Goal: Information Seeking & Learning: Learn about a topic

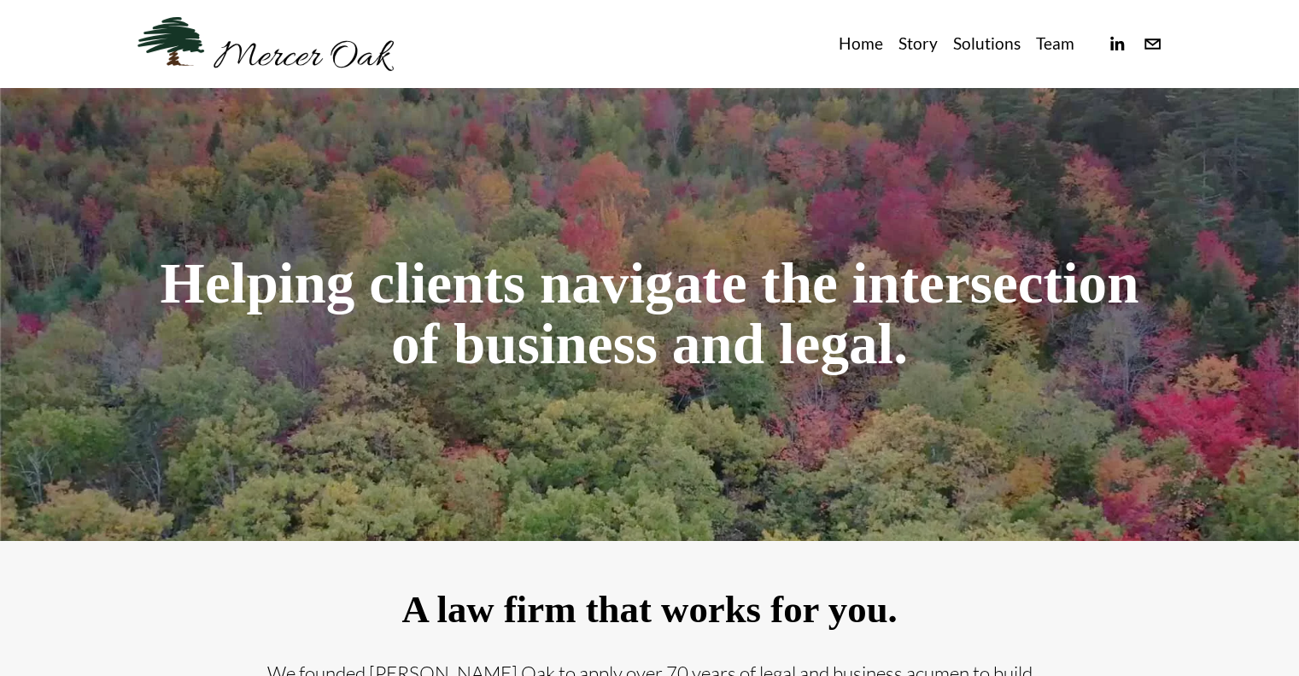
click at [1056, 44] on link "Team" at bounding box center [1055, 44] width 38 height 28
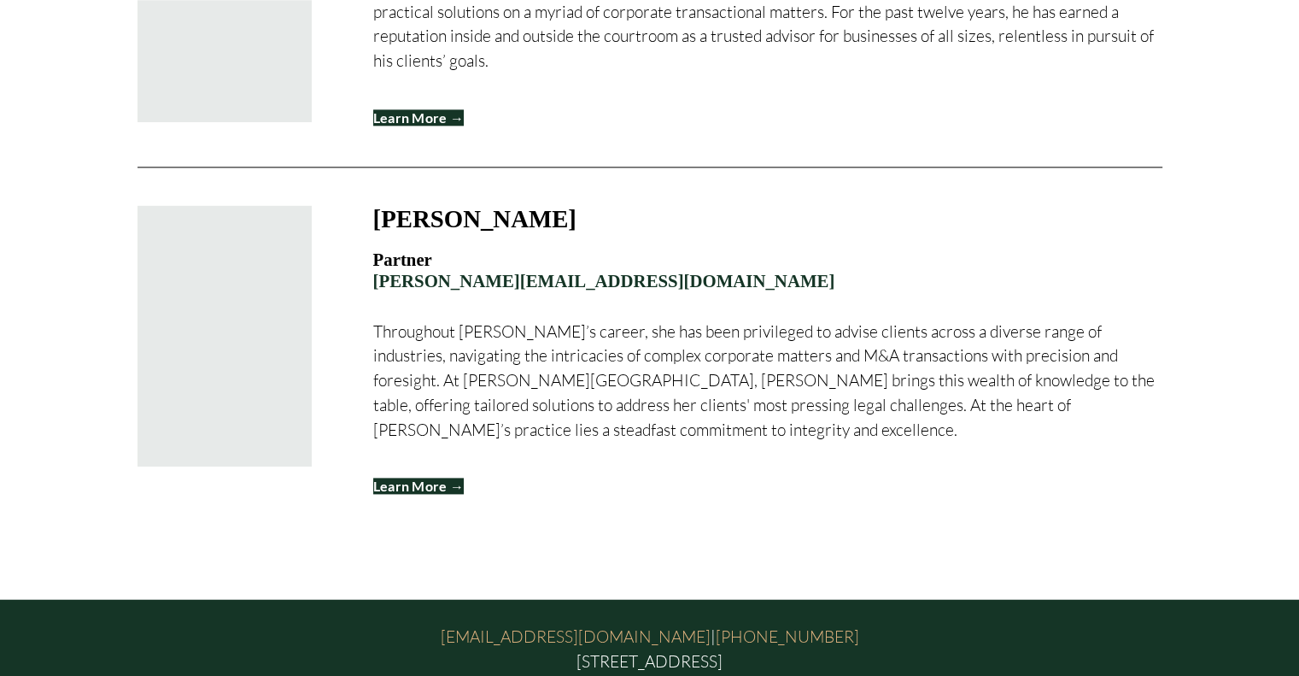
scroll to position [2303, 0]
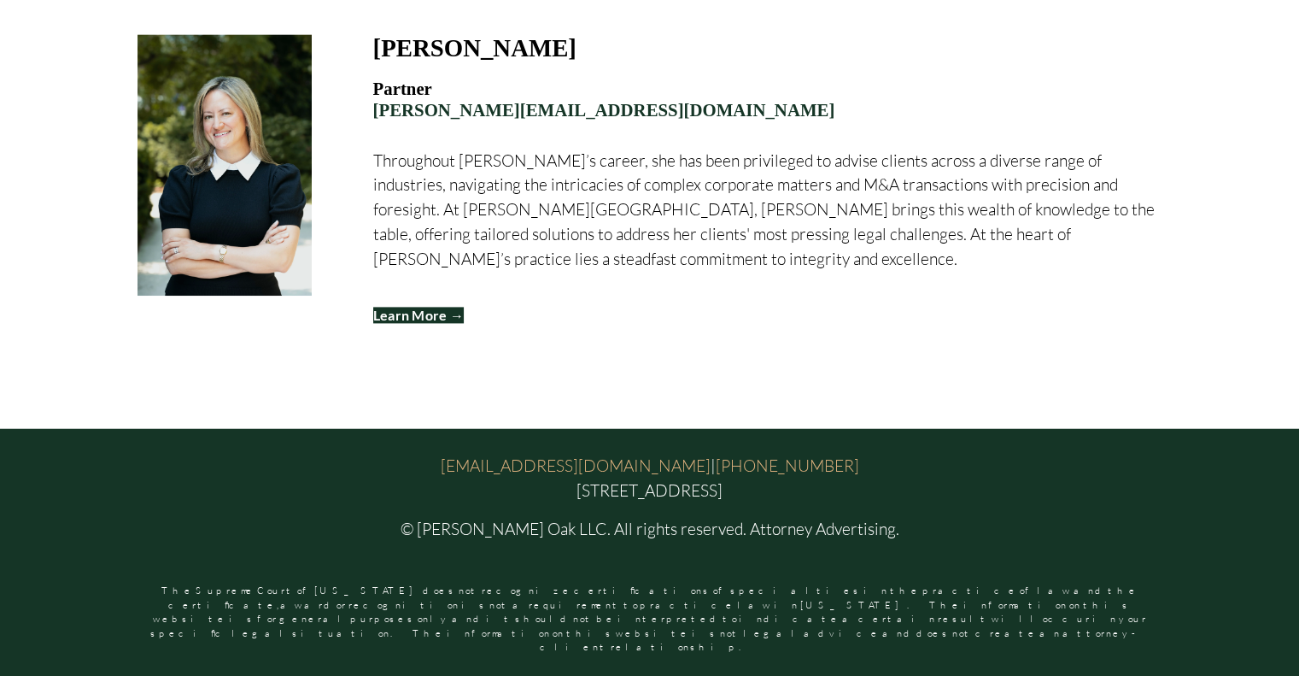
click at [468, 62] on h3 "[PERSON_NAME]" at bounding box center [474, 47] width 203 height 27
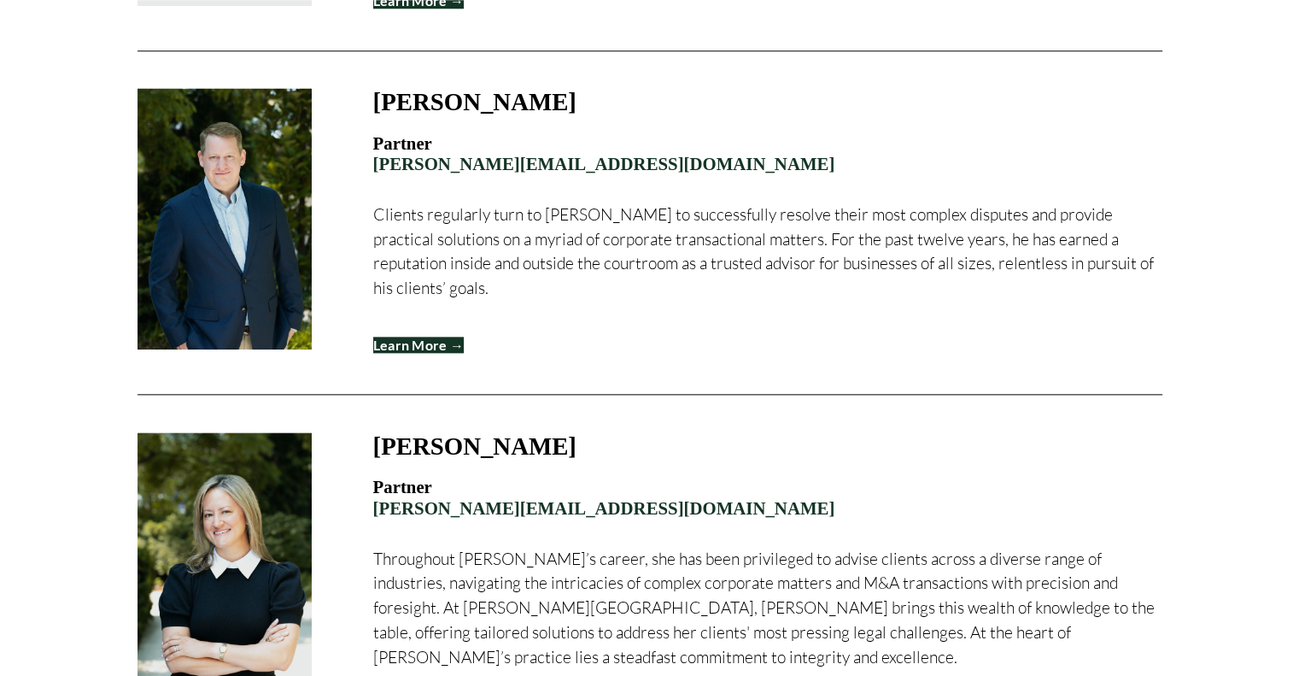
scroll to position [1903, 0]
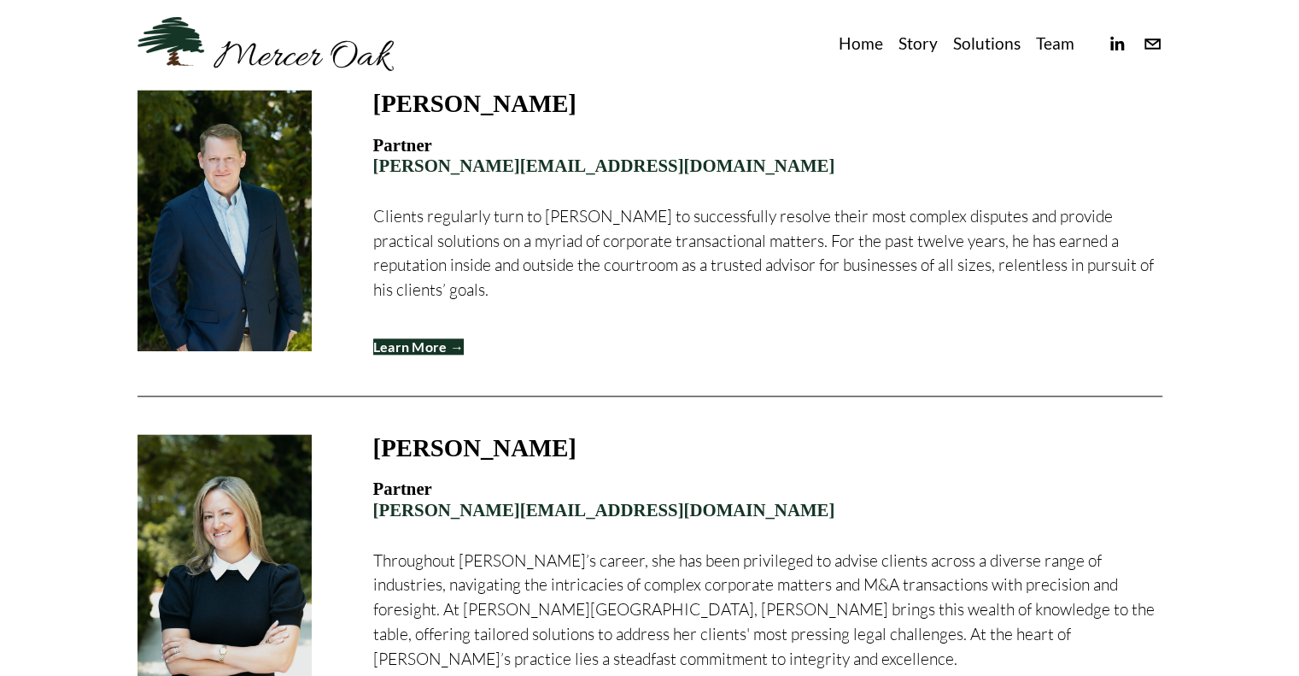
click at [454, 117] on h3 "[PERSON_NAME]" at bounding box center [474, 103] width 203 height 27
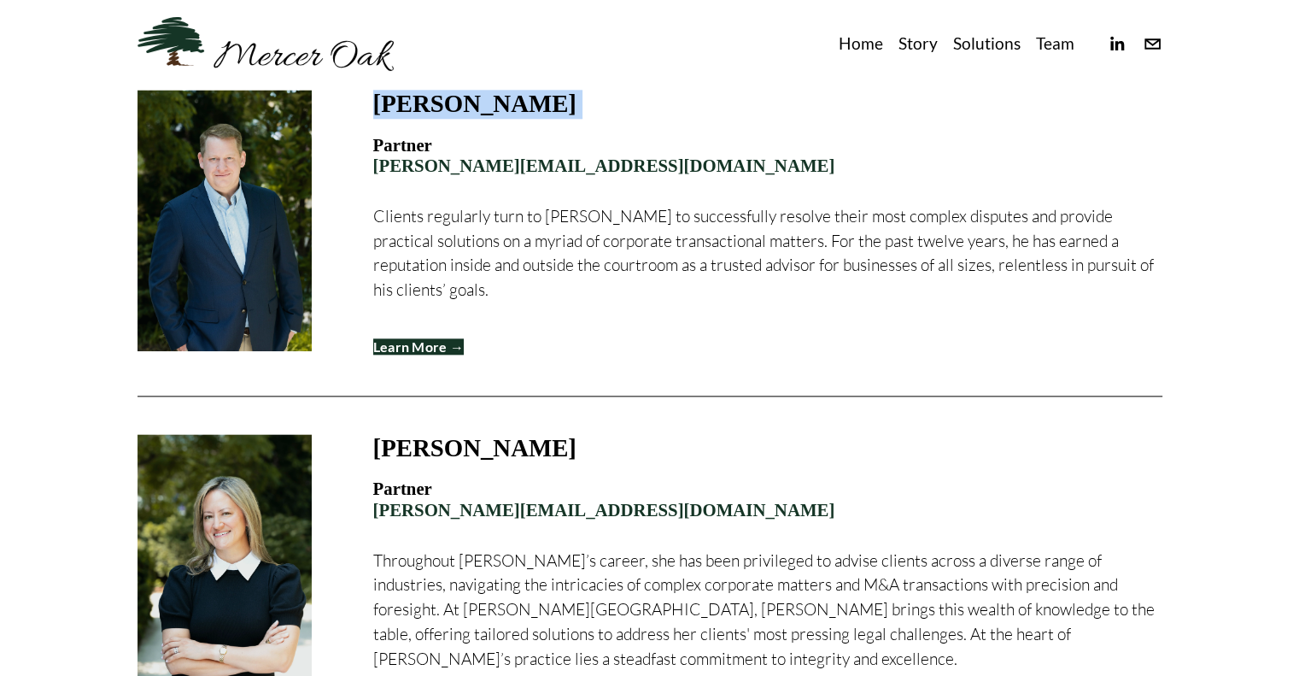
click at [454, 117] on h3 "[PERSON_NAME]" at bounding box center [474, 103] width 203 height 27
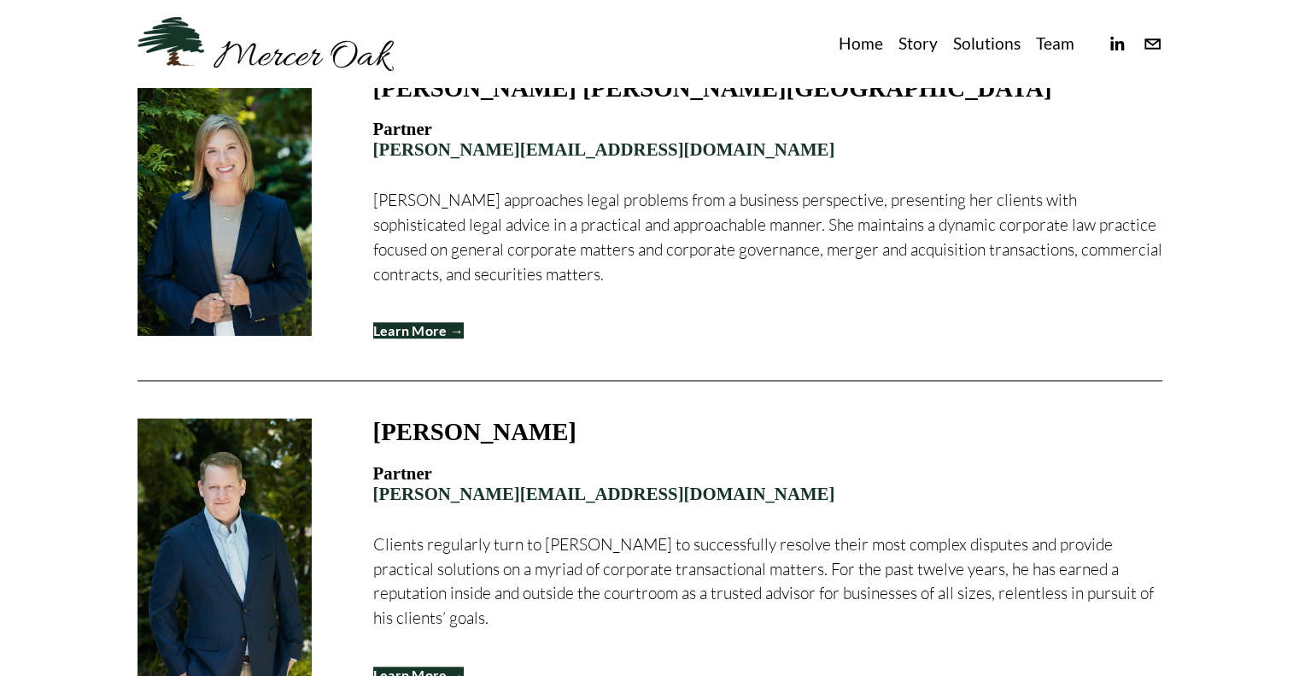
scroll to position [1556, 0]
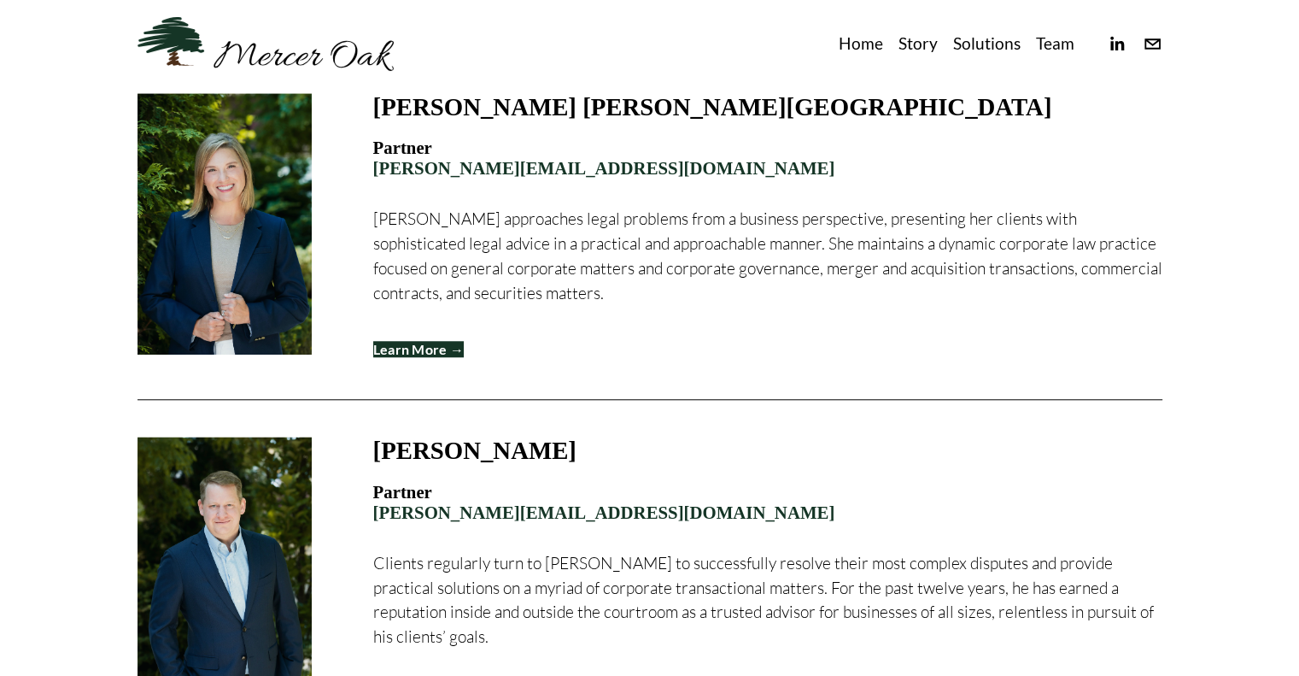
click at [467, 120] on h3 "[PERSON_NAME] [PERSON_NAME][GEOGRAPHIC_DATA]" at bounding box center [712, 106] width 679 height 27
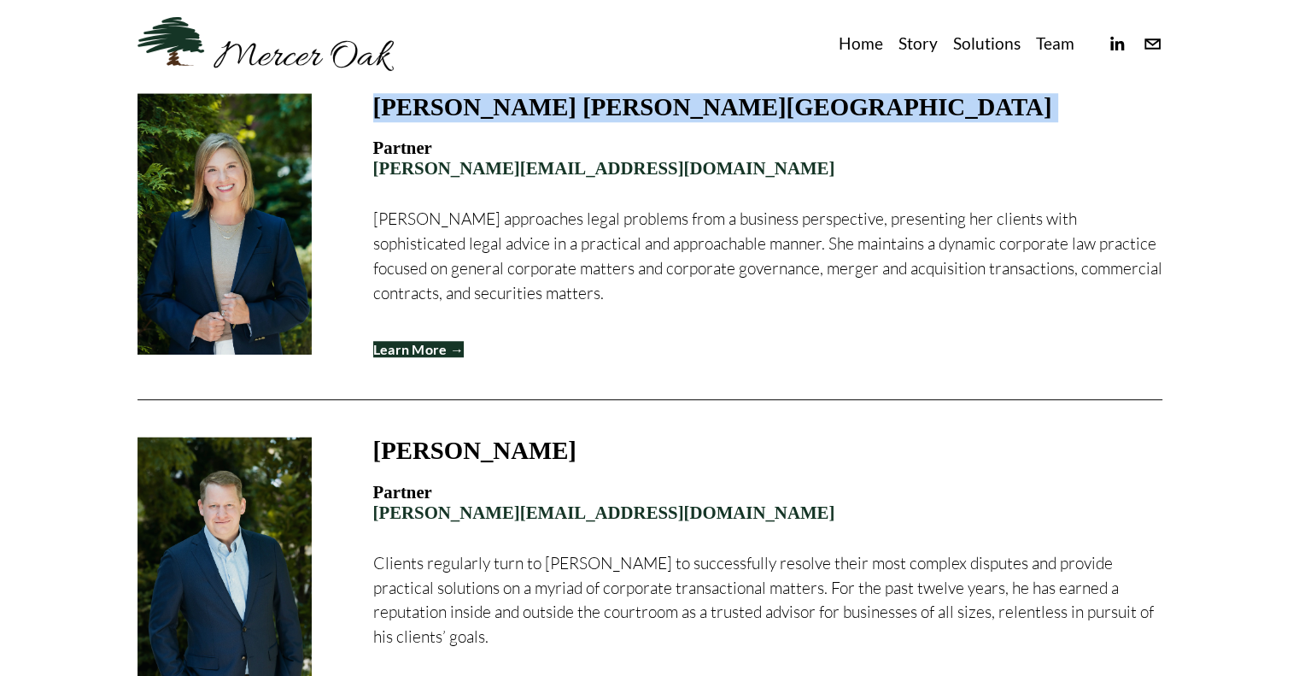
click at [467, 120] on h3 "[PERSON_NAME] [PERSON_NAME][GEOGRAPHIC_DATA]" at bounding box center [712, 106] width 679 height 27
click at [509, 120] on h3 "[PERSON_NAME] [PERSON_NAME][GEOGRAPHIC_DATA]" at bounding box center [712, 106] width 679 height 27
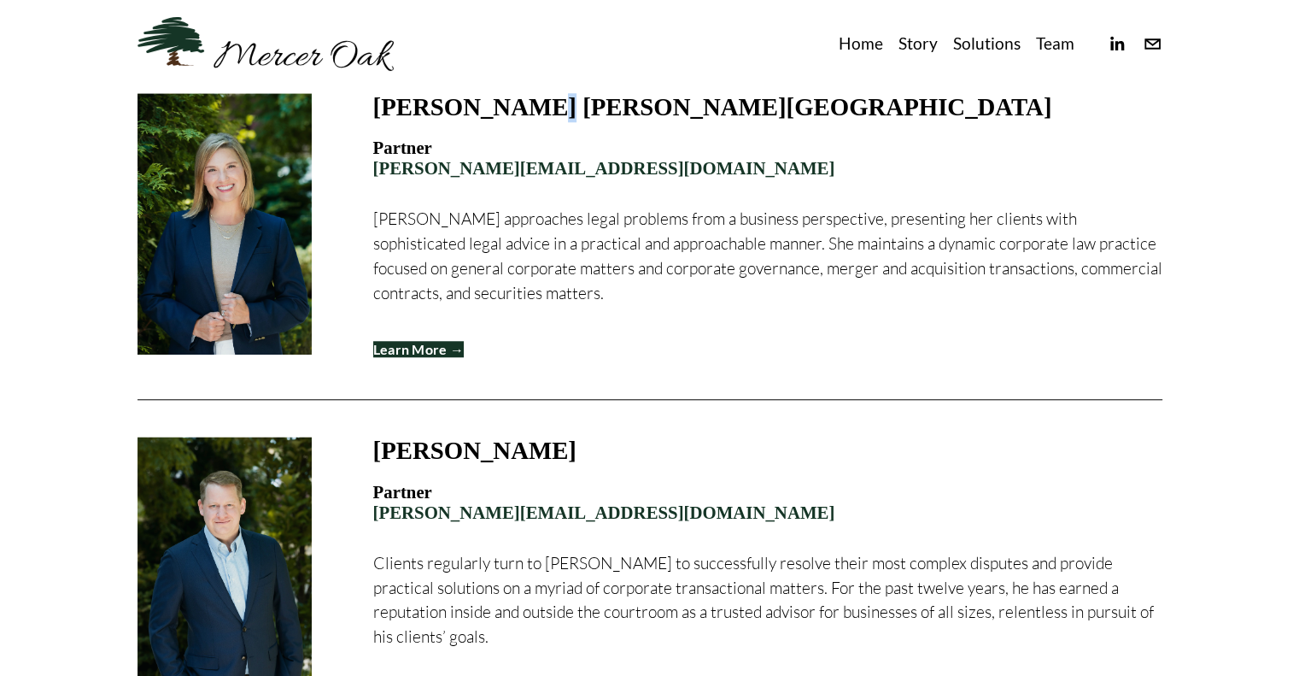
click at [509, 120] on h3 "[PERSON_NAME] [PERSON_NAME][GEOGRAPHIC_DATA]" at bounding box center [712, 106] width 679 height 27
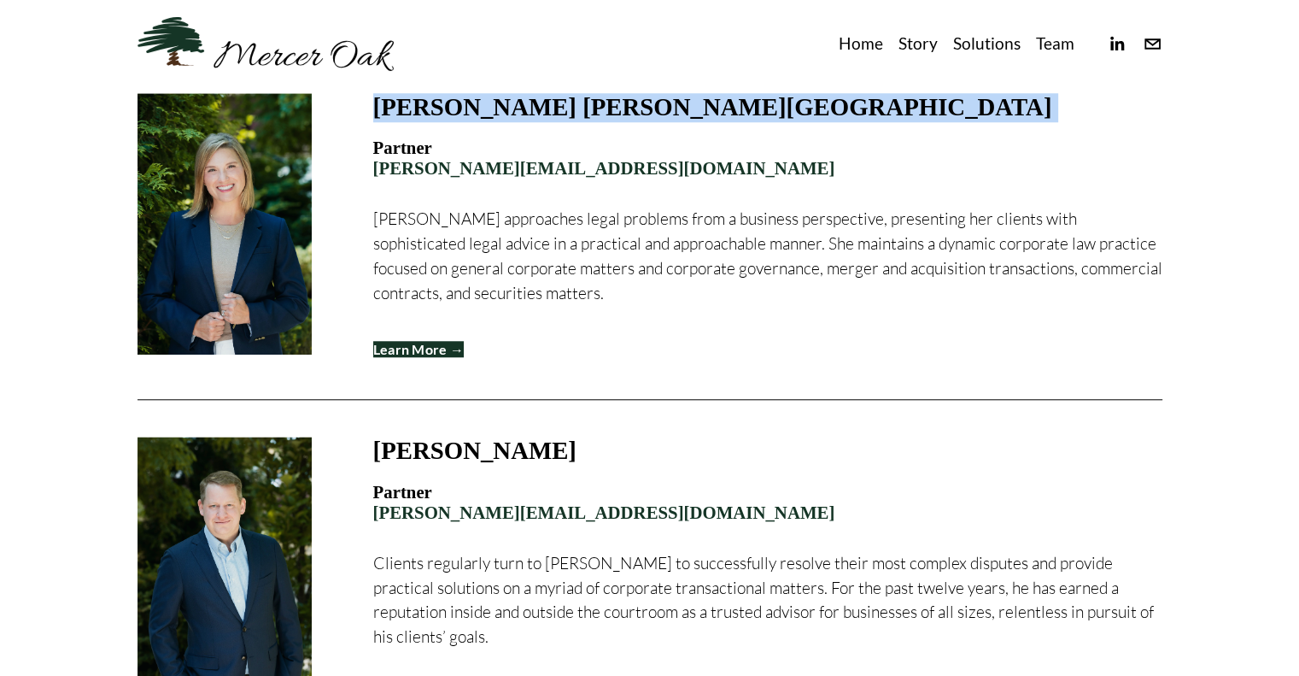
click at [509, 120] on h3 "[PERSON_NAME] [PERSON_NAME][GEOGRAPHIC_DATA]" at bounding box center [712, 106] width 679 height 27
click at [495, 120] on h3 "[PERSON_NAME] [PERSON_NAME][GEOGRAPHIC_DATA]" at bounding box center [712, 106] width 679 height 27
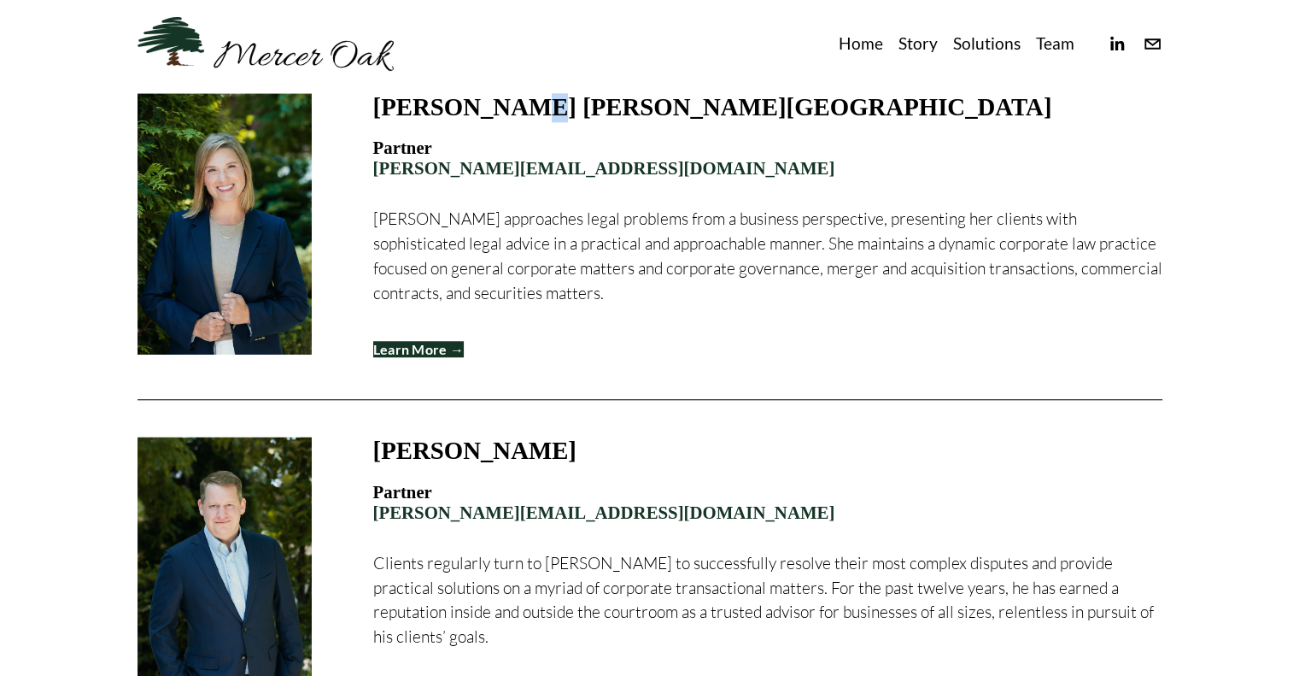
click at [495, 120] on h3 "[PERSON_NAME] [PERSON_NAME][GEOGRAPHIC_DATA]" at bounding box center [712, 106] width 679 height 27
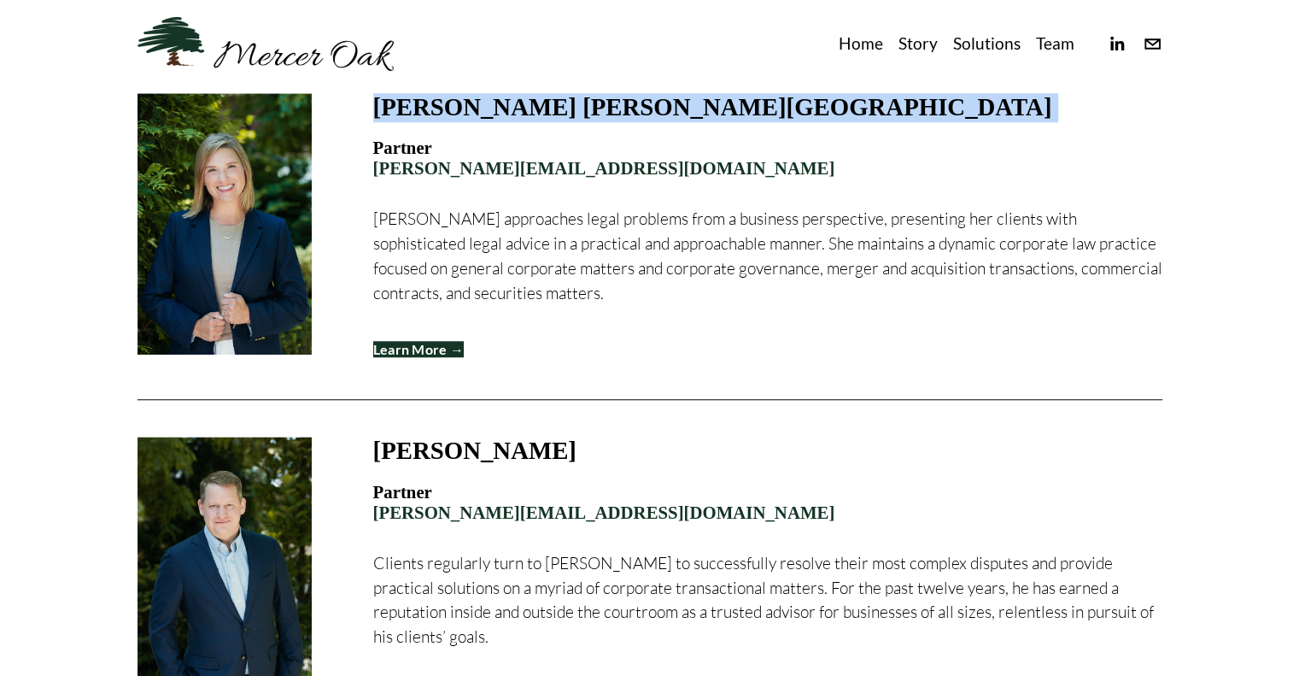
click at [495, 120] on h3 "[PERSON_NAME] [PERSON_NAME][GEOGRAPHIC_DATA]" at bounding box center [712, 106] width 679 height 27
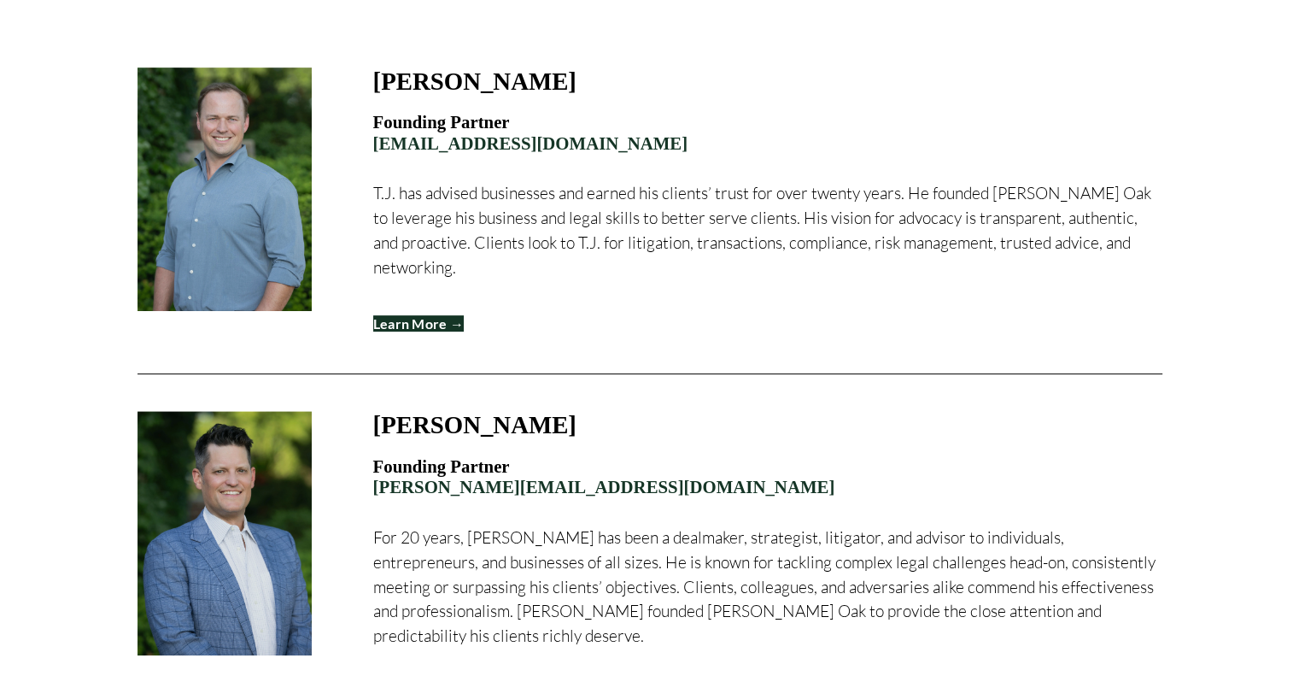
scroll to position [528, 0]
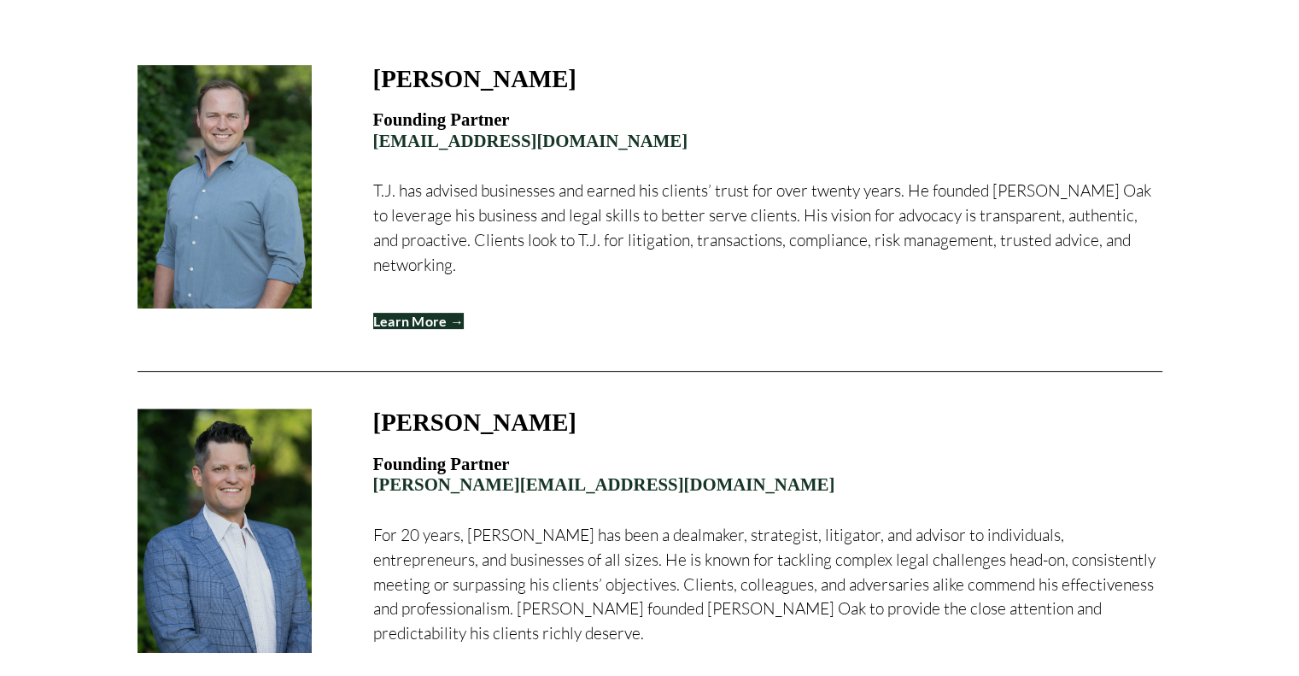
click at [831, 219] on p "T.J. has advised businesses and earned his clients’ trust for over twenty years…" at bounding box center [767, 228] width 789 height 98
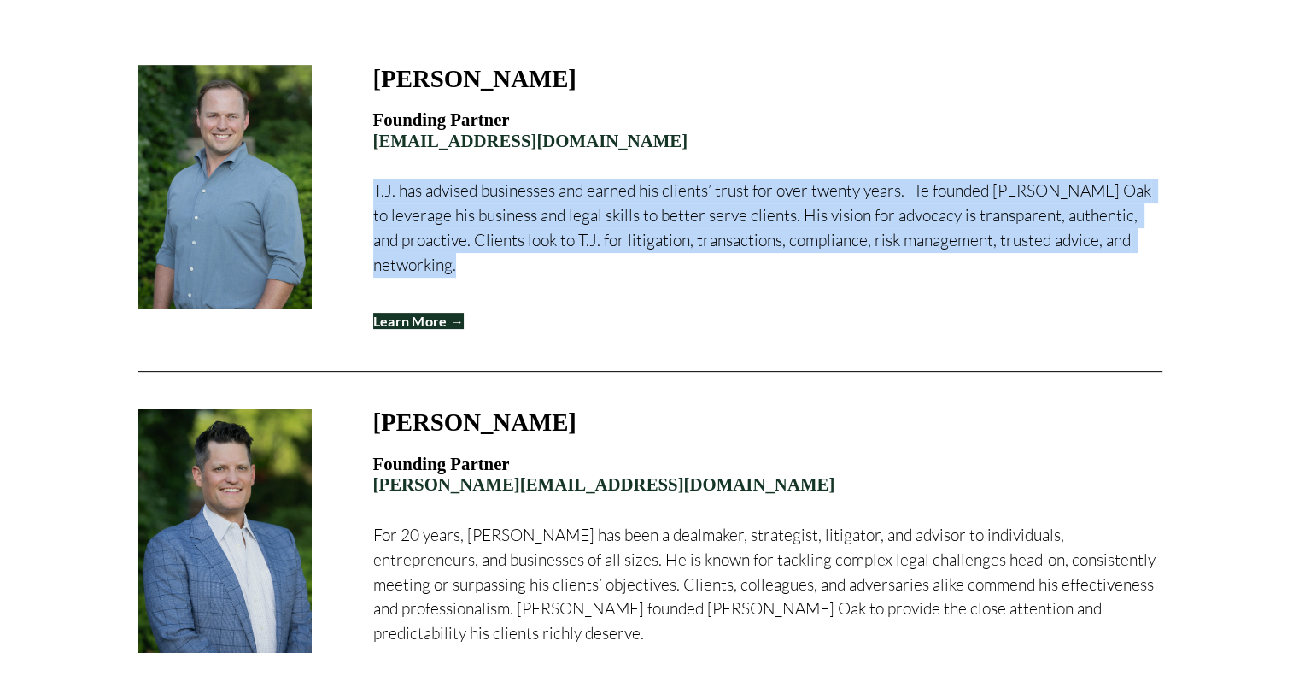
click at [831, 219] on p "T.J. has advised businesses and earned his clients’ trust for over twenty years…" at bounding box center [767, 228] width 789 height 98
click at [1069, 182] on p "T.J. has advised businesses and earned his clients’ trust for over twenty years…" at bounding box center [767, 228] width 789 height 98
